Goal: Navigation & Orientation: Go to known website

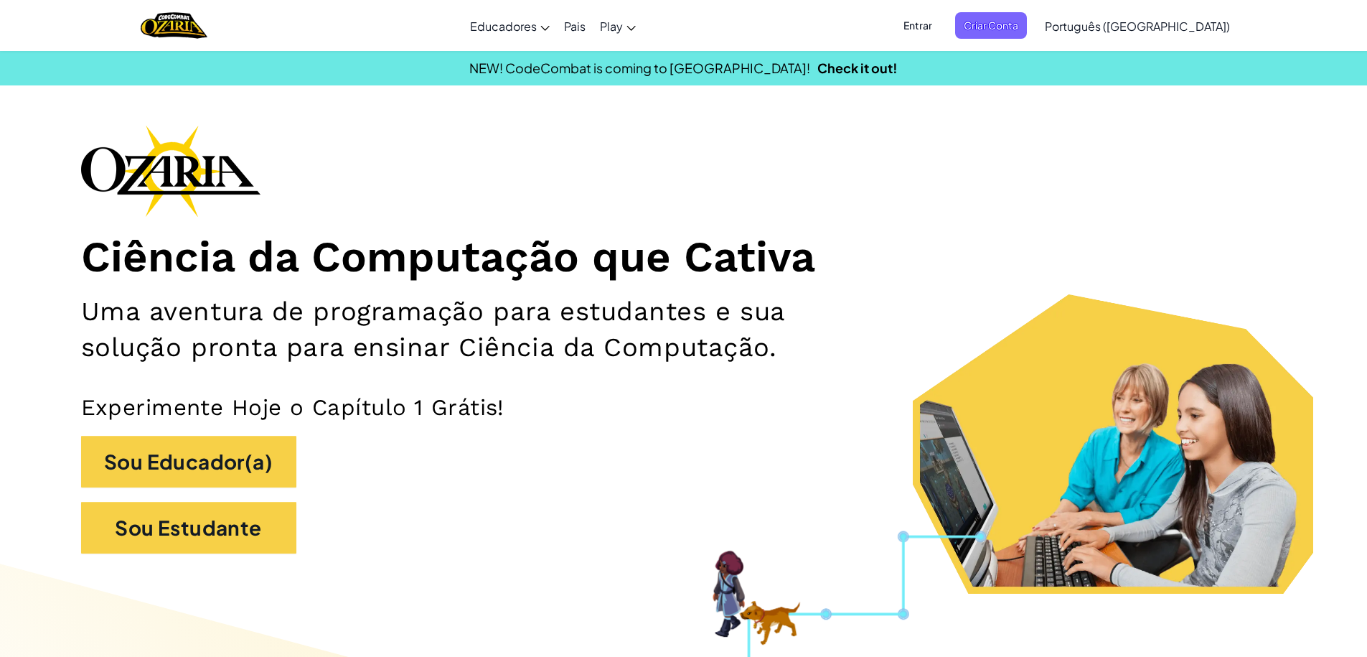
click at [941, 34] on span "Entrar" at bounding box center [918, 25] width 46 height 27
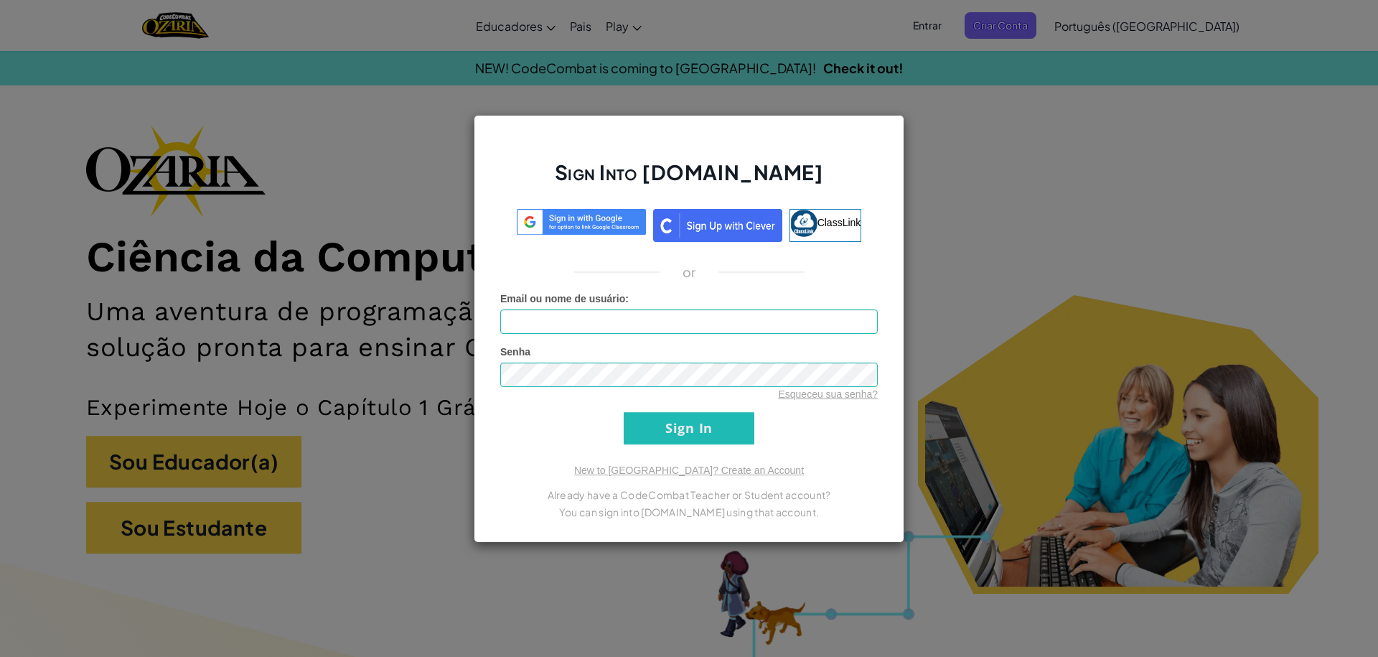
click at [989, 39] on div "Sign Into [DOMAIN_NAME] ClassLink or Erro desconhecido. Email ou nome de usuári…" at bounding box center [689, 328] width 1378 height 657
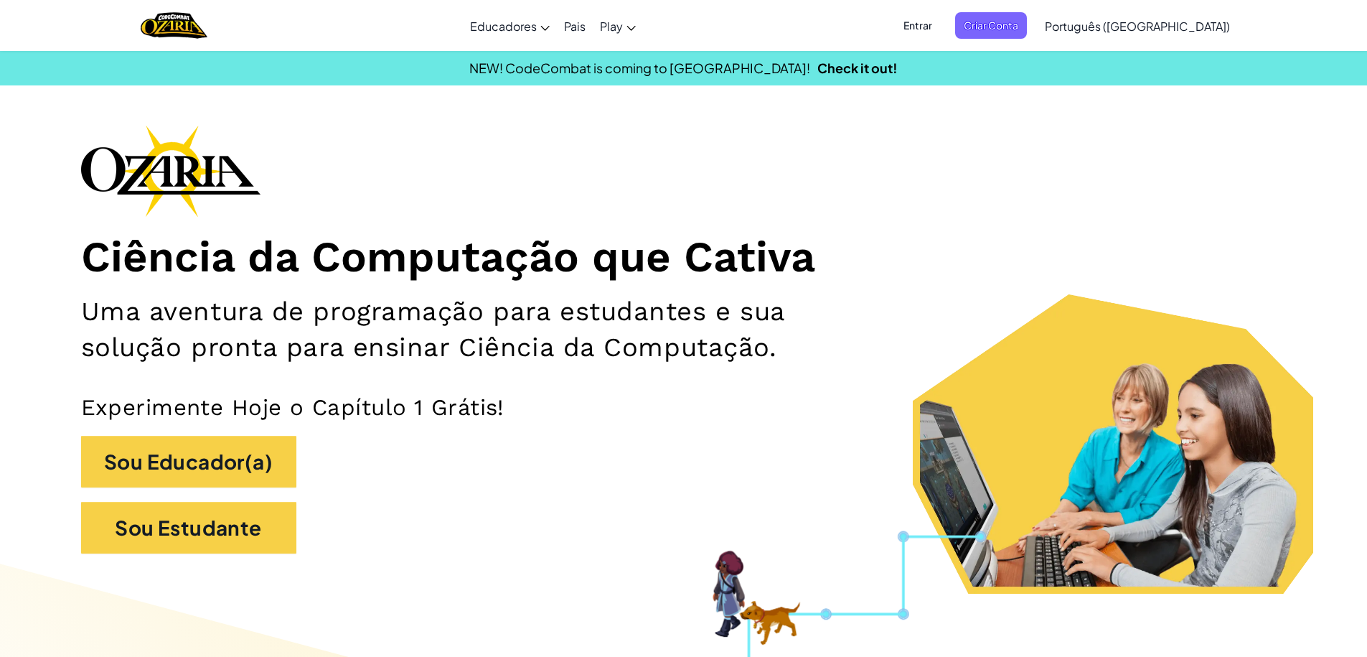
click at [941, 19] on span "Entrar" at bounding box center [918, 25] width 46 height 27
